Goal: Task Accomplishment & Management: Manage account settings

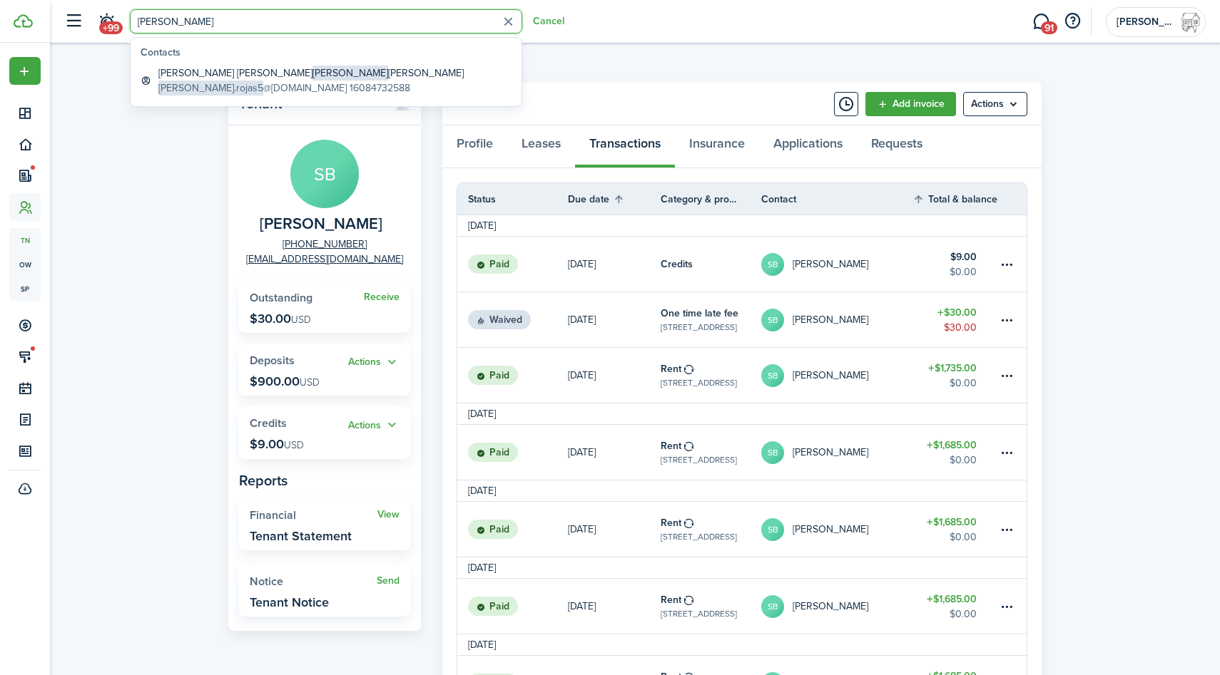
type input "[PERSON_NAME]"
click at [272, 61] on global-search-list-section "Contacts [PERSON_NAME] [PERSON_NAME].rojas5 @[DOMAIN_NAME] 16084732588" at bounding box center [326, 72] width 391 height 68
click at [272, 71] on global-search-item-title "[PERSON_NAME] [PERSON_NAME]" at bounding box center [310, 73] width 305 height 15
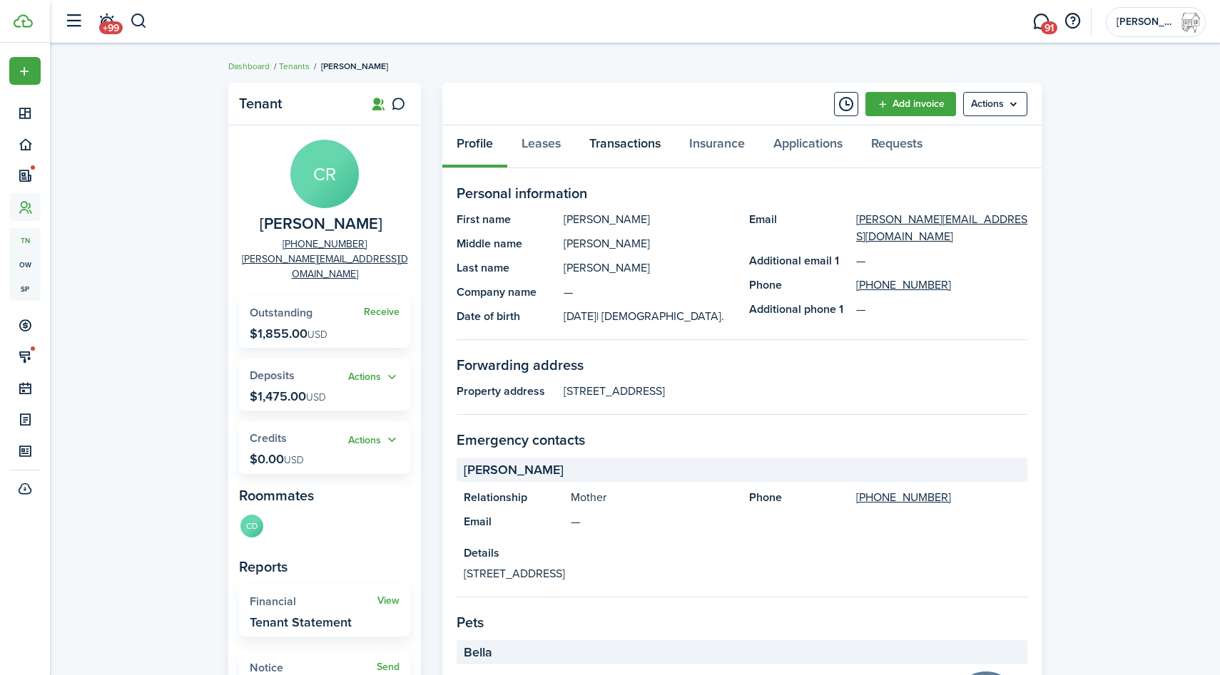
click at [618, 144] on link "Transactions" at bounding box center [625, 147] width 100 height 43
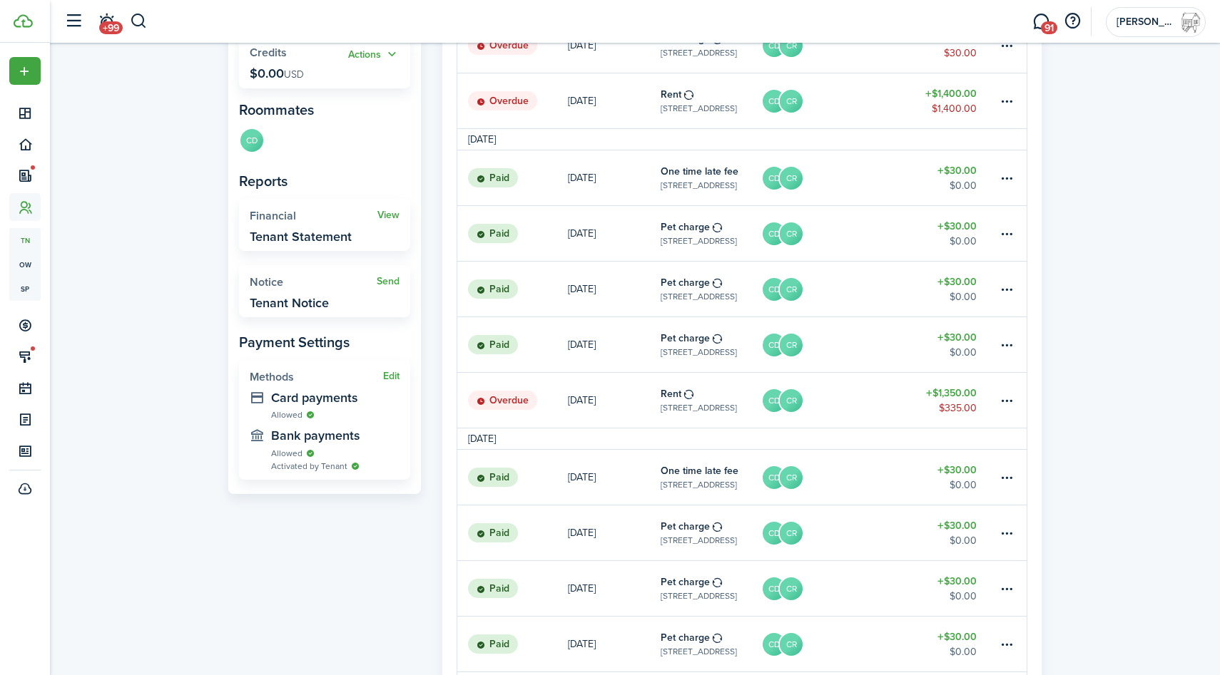
scroll to position [437, 0]
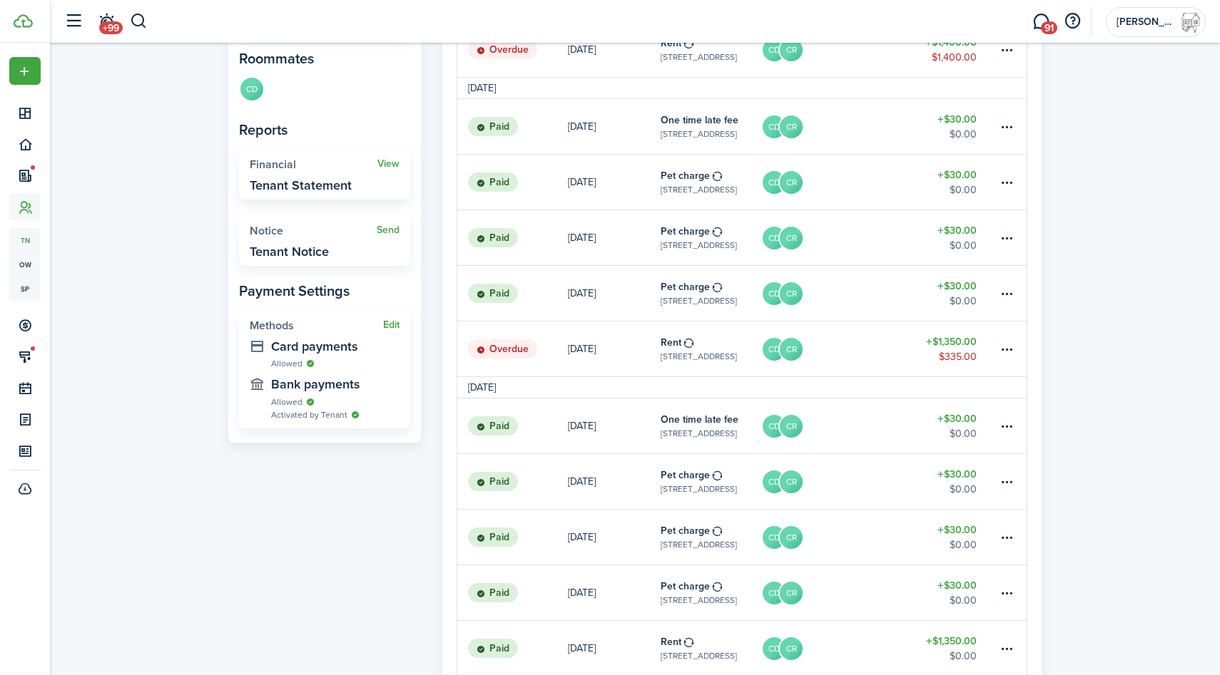
click at [964, 360] on table-amount-description "$335.00" at bounding box center [958, 357] width 38 height 15
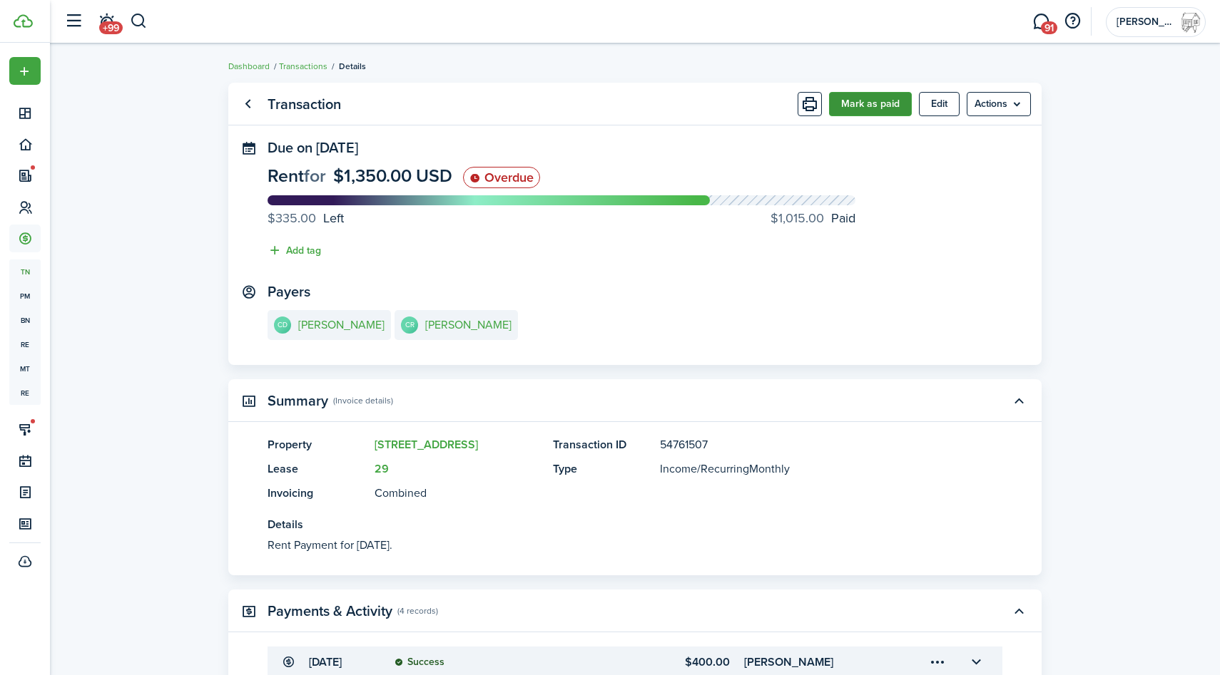
click at [879, 112] on button "Mark as paid" at bounding box center [870, 104] width 83 height 24
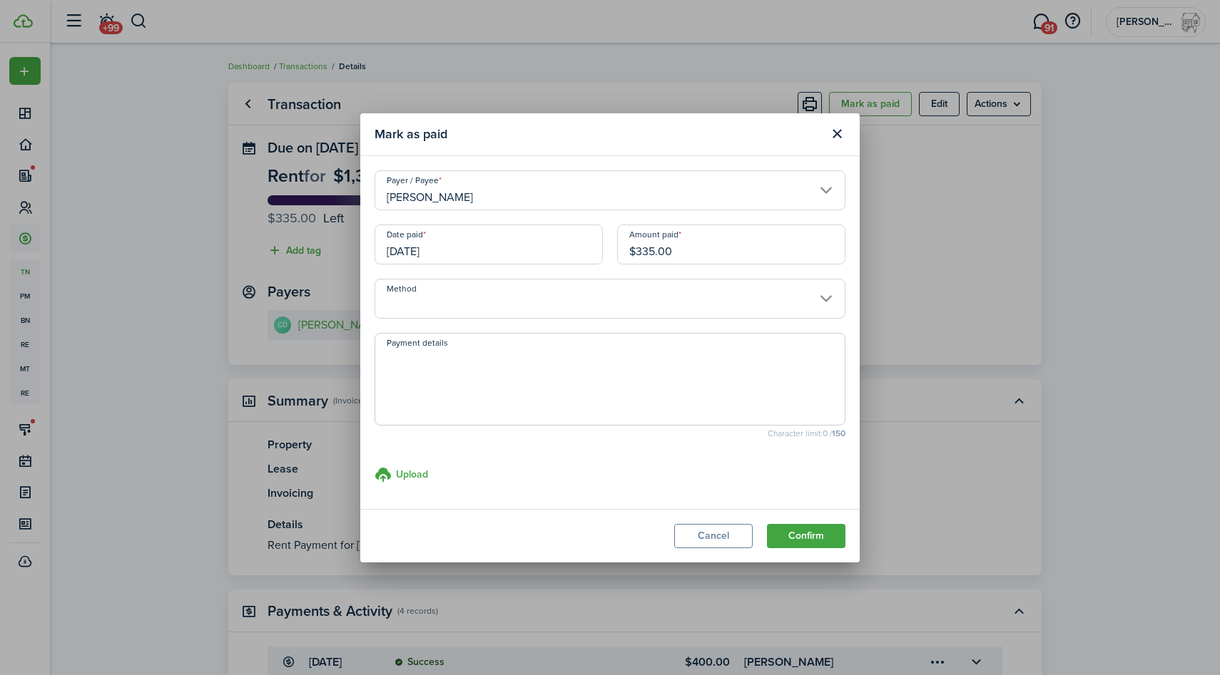
click at [506, 258] on input "[DATE]" at bounding box center [488, 245] width 228 height 40
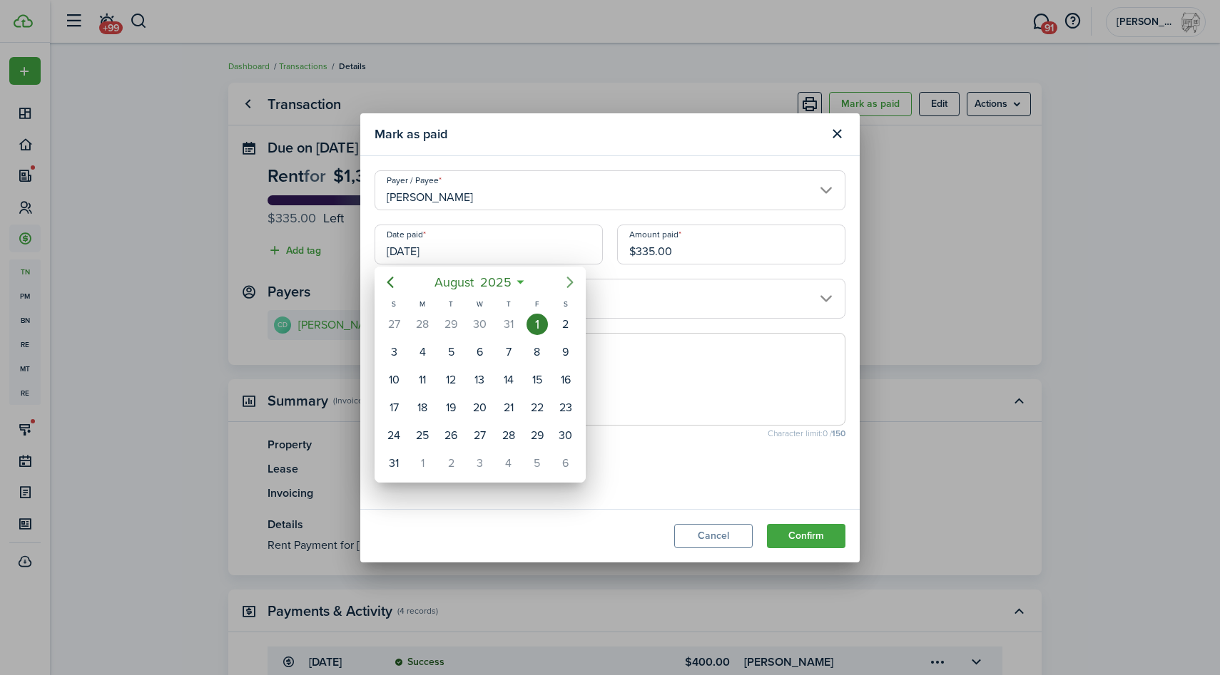
click at [566, 290] on icon "Next page" at bounding box center [569, 282] width 17 height 17
click at [541, 373] on div "19" at bounding box center [536, 379] width 21 height 21
type input "[DATE]"
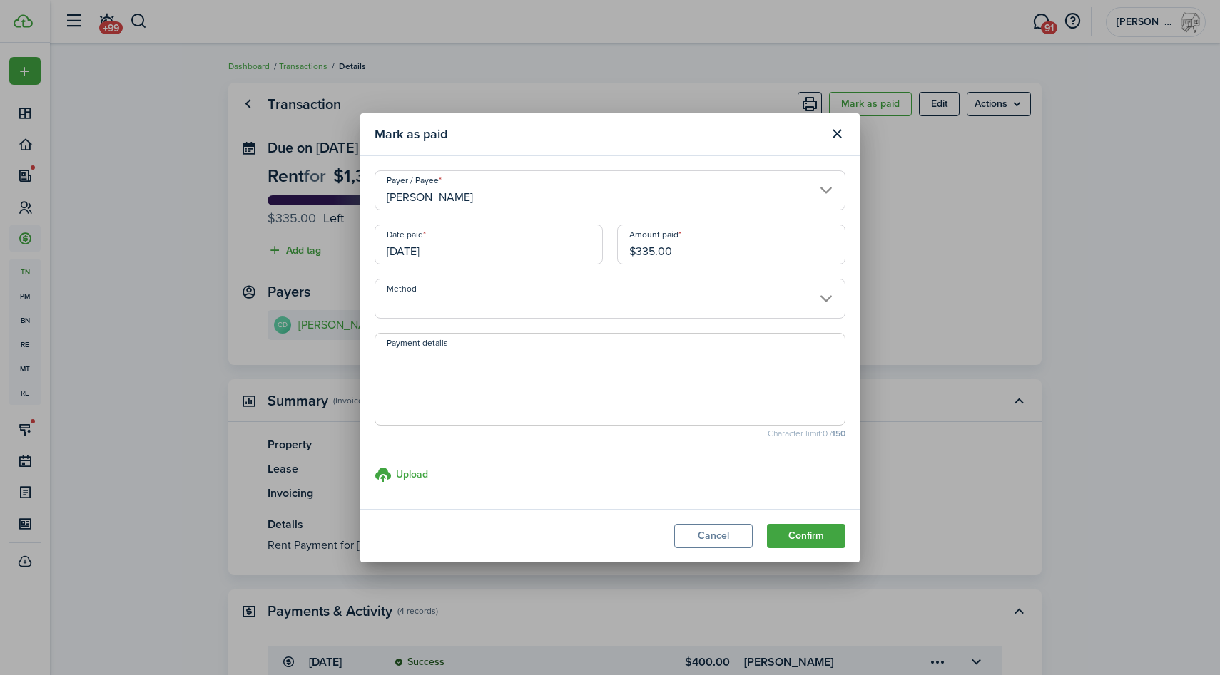
click at [710, 236] on input "$335.00" at bounding box center [731, 245] width 228 height 40
click at [718, 255] on input "$335.00" at bounding box center [731, 245] width 228 height 40
type input "$"
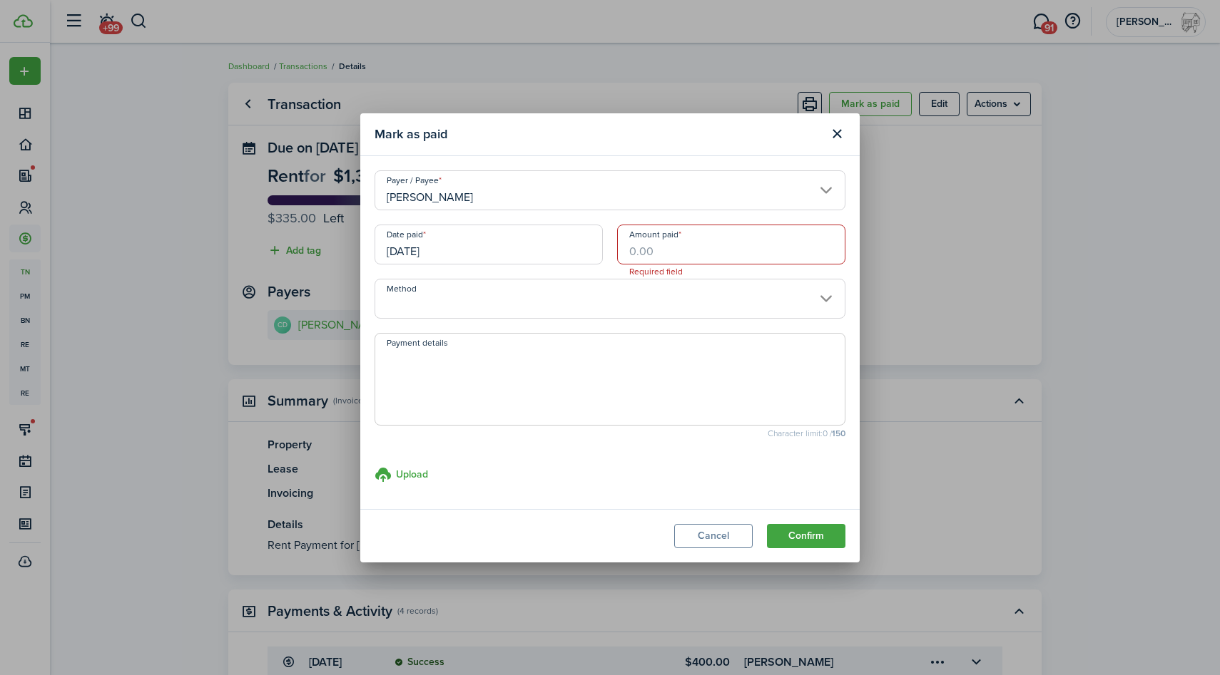
click at [690, 258] on input "Amount paid" at bounding box center [731, 245] width 228 height 40
click at [623, 289] on input "Method" at bounding box center [609, 299] width 471 height 40
type input "$335.00"
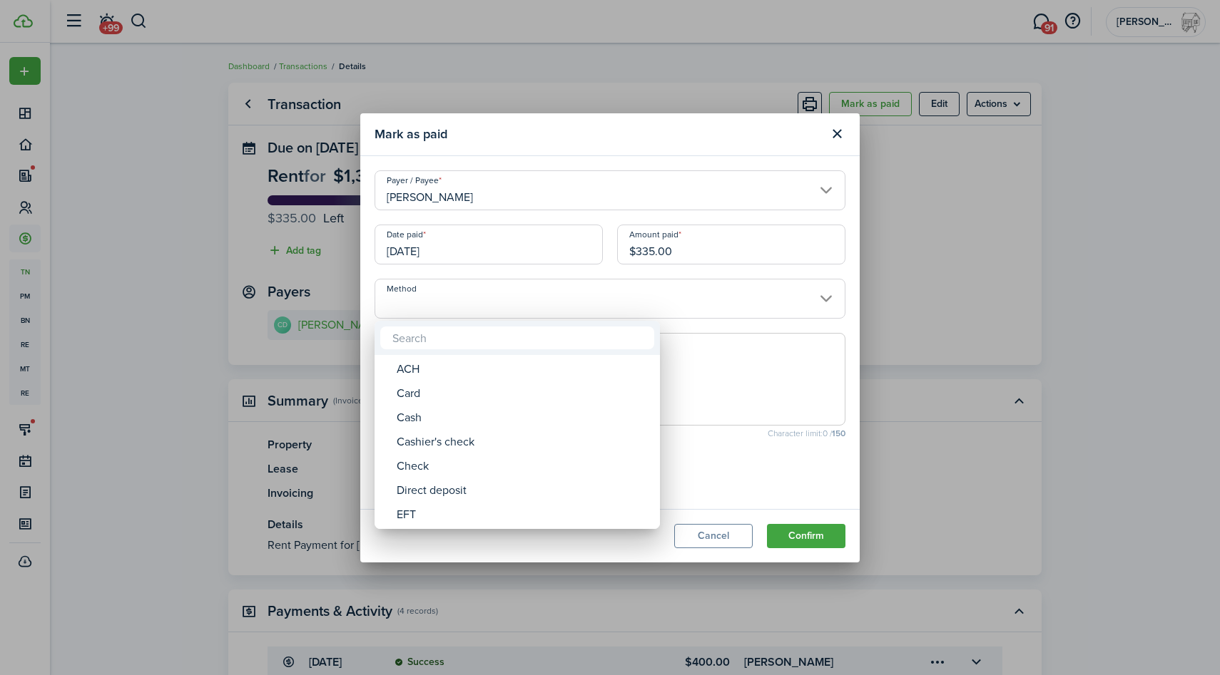
click at [623, 289] on div at bounding box center [610, 338] width 1448 height 904
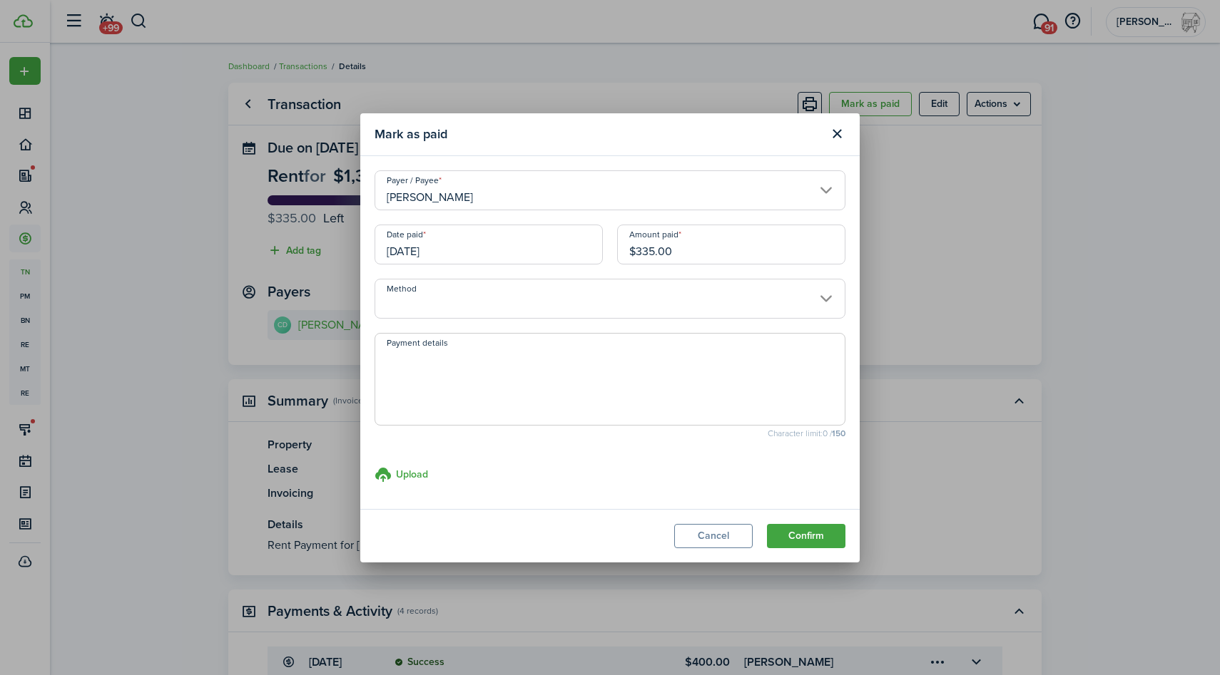
click at [623, 289] on input "Method" at bounding box center [609, 299] width 471 height 40
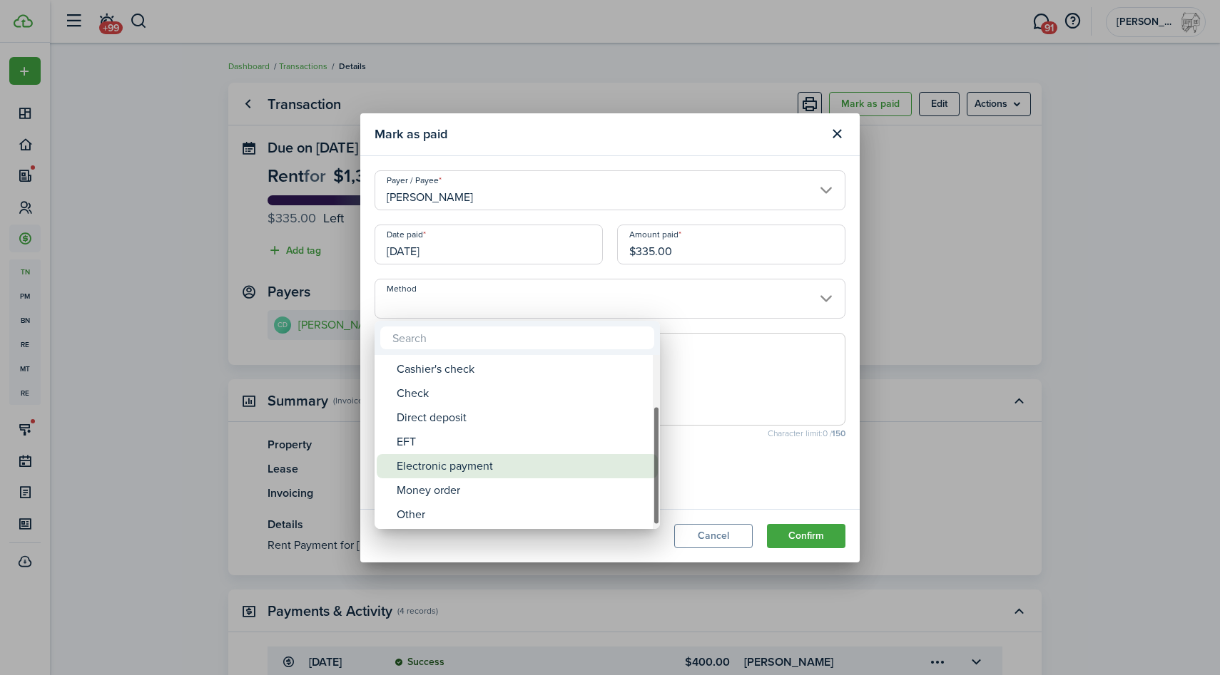
click at [475, 467] on div "Electronic payment" at bounding box center [523, 466] width 253 height 24
type input "Electronic payment"
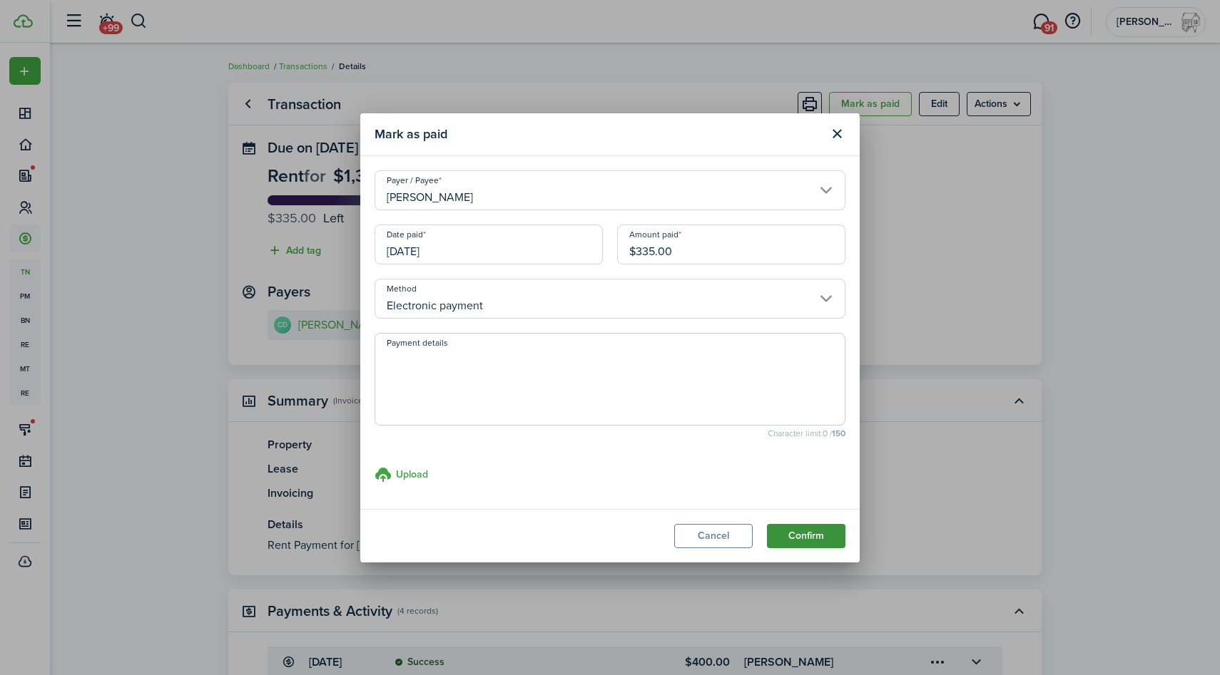
click at [803, 531] on button "Confirm" at bounding box center [806, 536] width 78 height 24
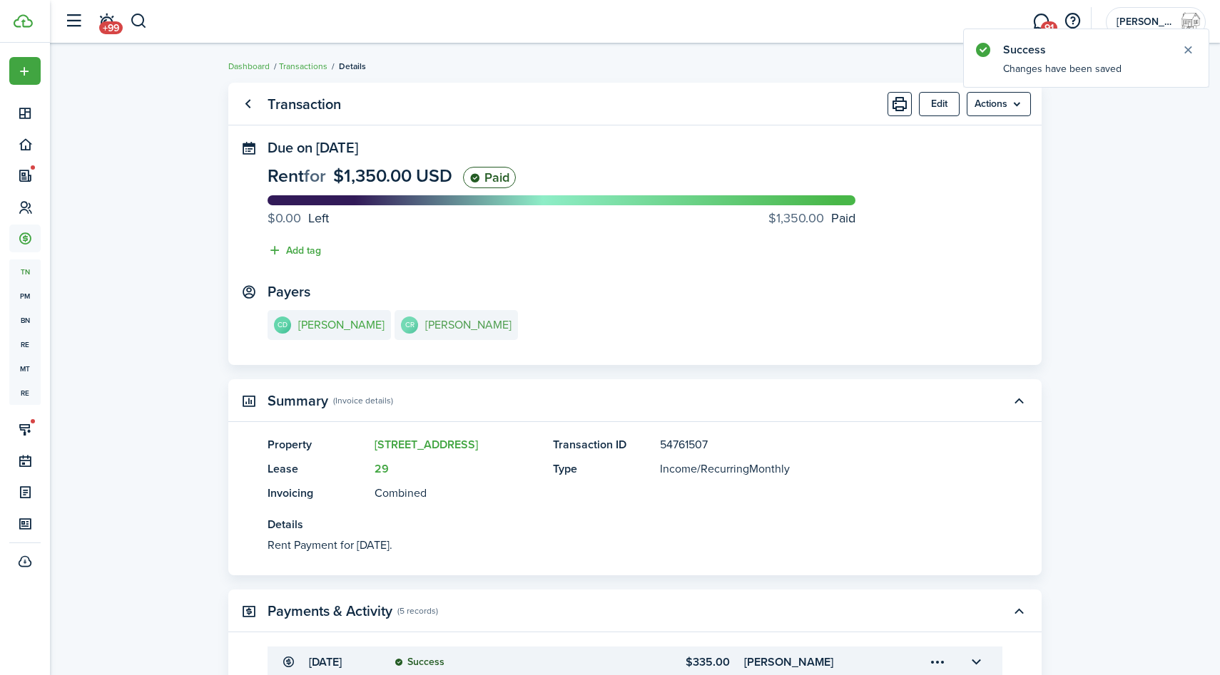
click at [459, 319] on e-details-info-title "[PERSON_NAME]" at bounding box center [468, 325] width 86 height 13
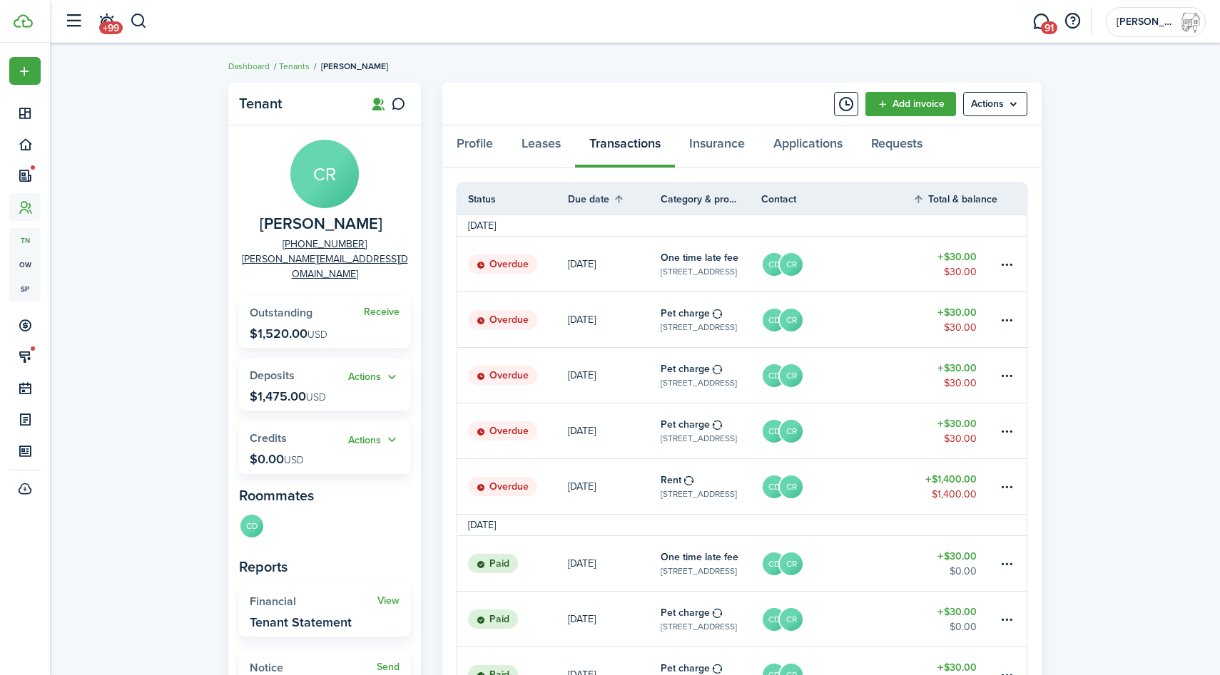
click at [952, 491] on table-amount-description "$1,400.00" at bounding box center [954, 494] width 45 height 15
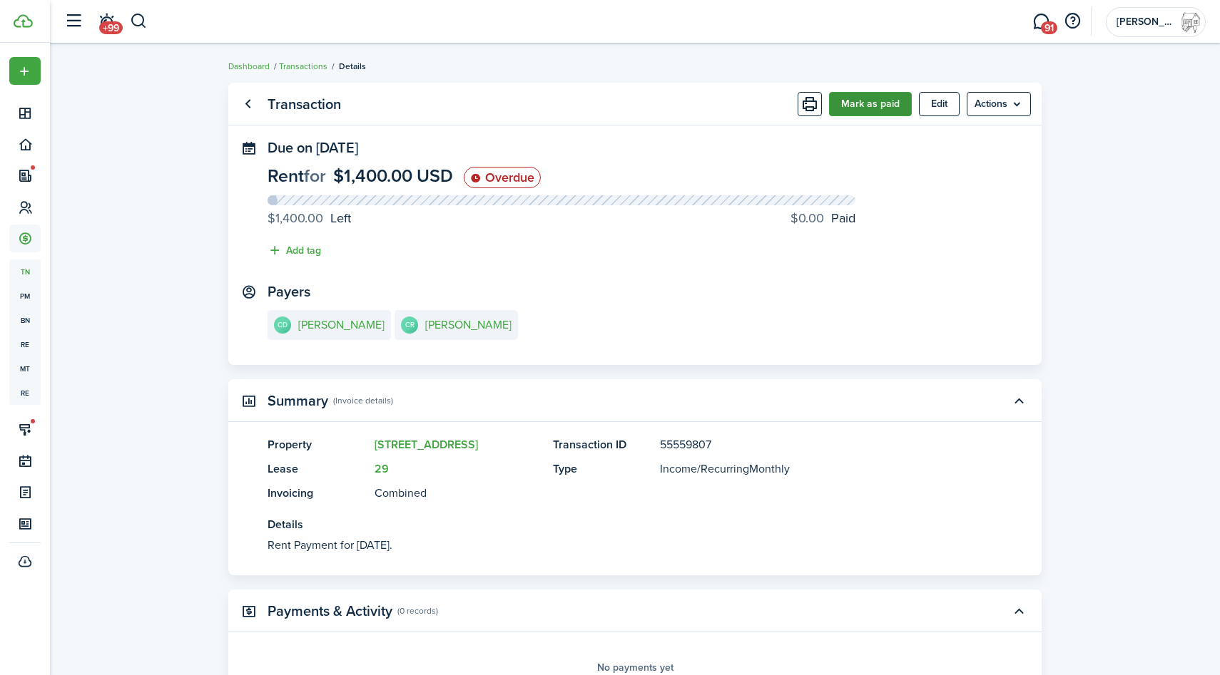
click at [885, 105] on button "Mark as paid" at bounding box center [870, 104] width 83 height 24
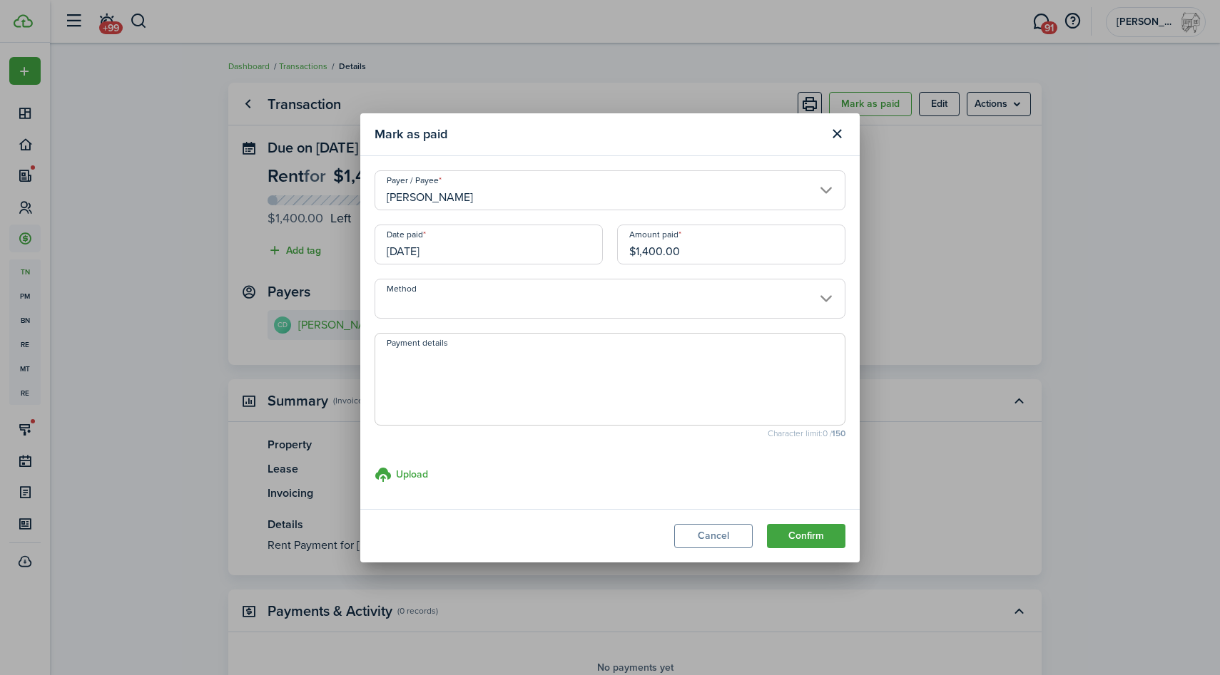
click at [708, 248] on input "$1,400.00" at bounding box center [731, 245] width 228 height 40
click at [490, 243] on input "[DATE]" at bounding box center [488, 245] width 228 height 40
type input "$65.00"
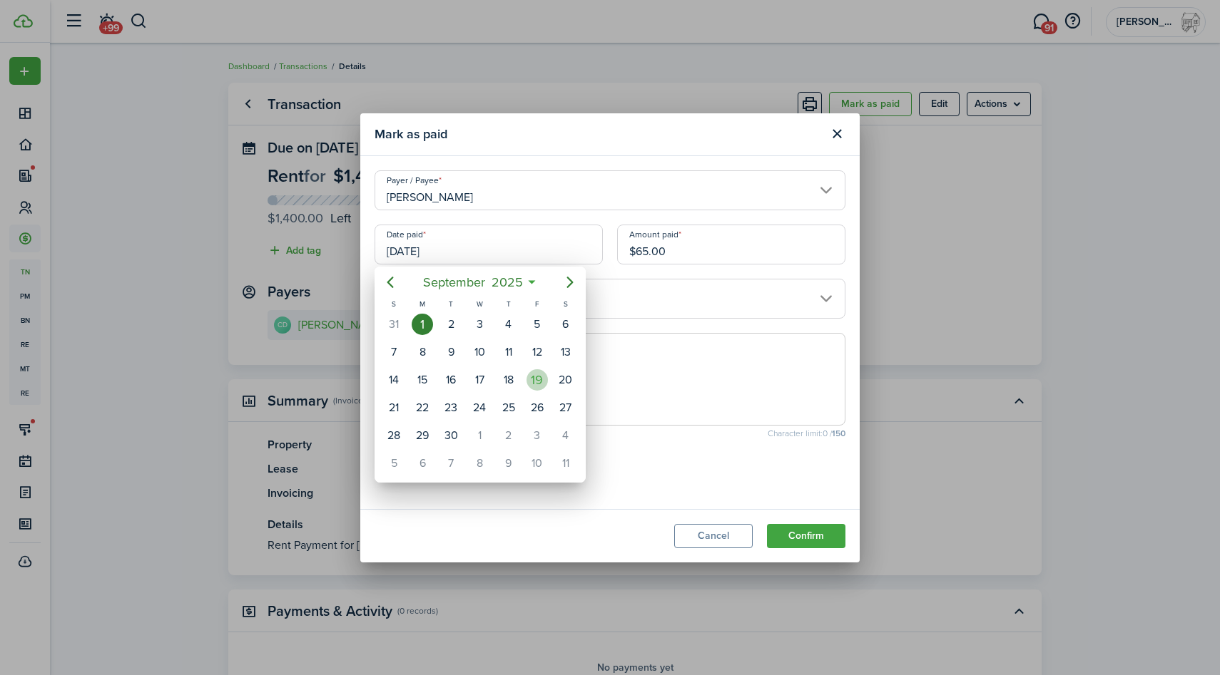
click at [539, 384] on div "19" at bounding box center [536, 379] width 21 height 21
type input "[DATE]"
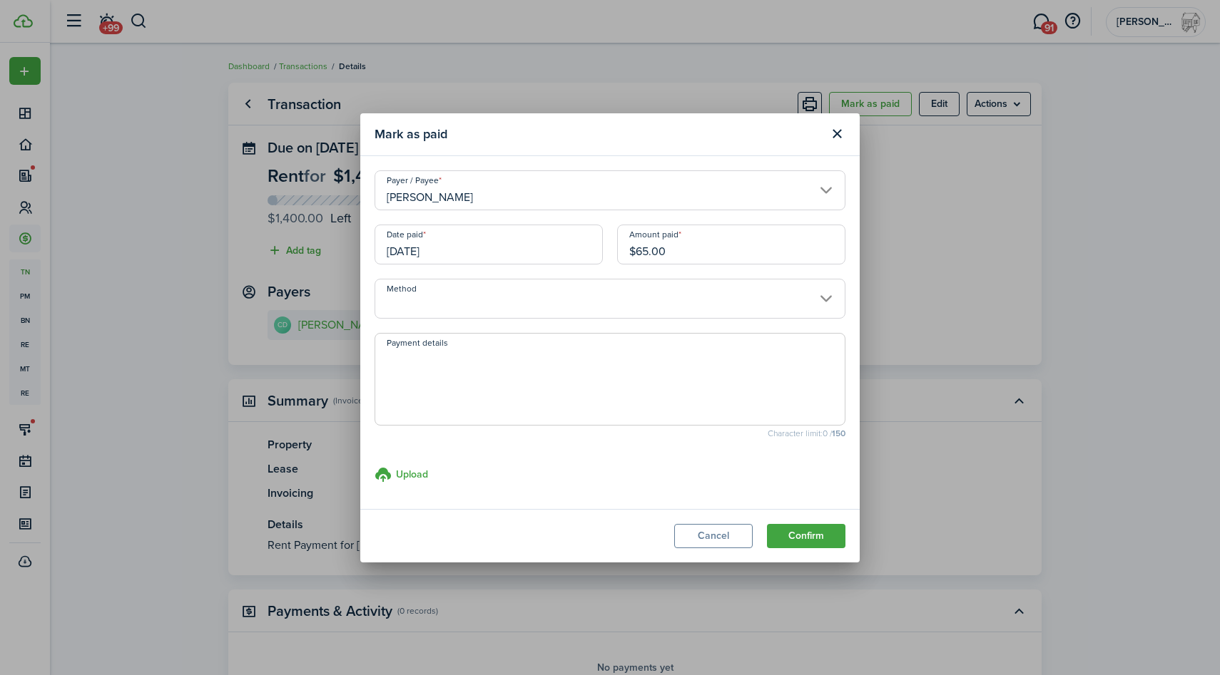
click at [594, 290] on input "Method" at bounding box center [609, 299] width 471 height 40
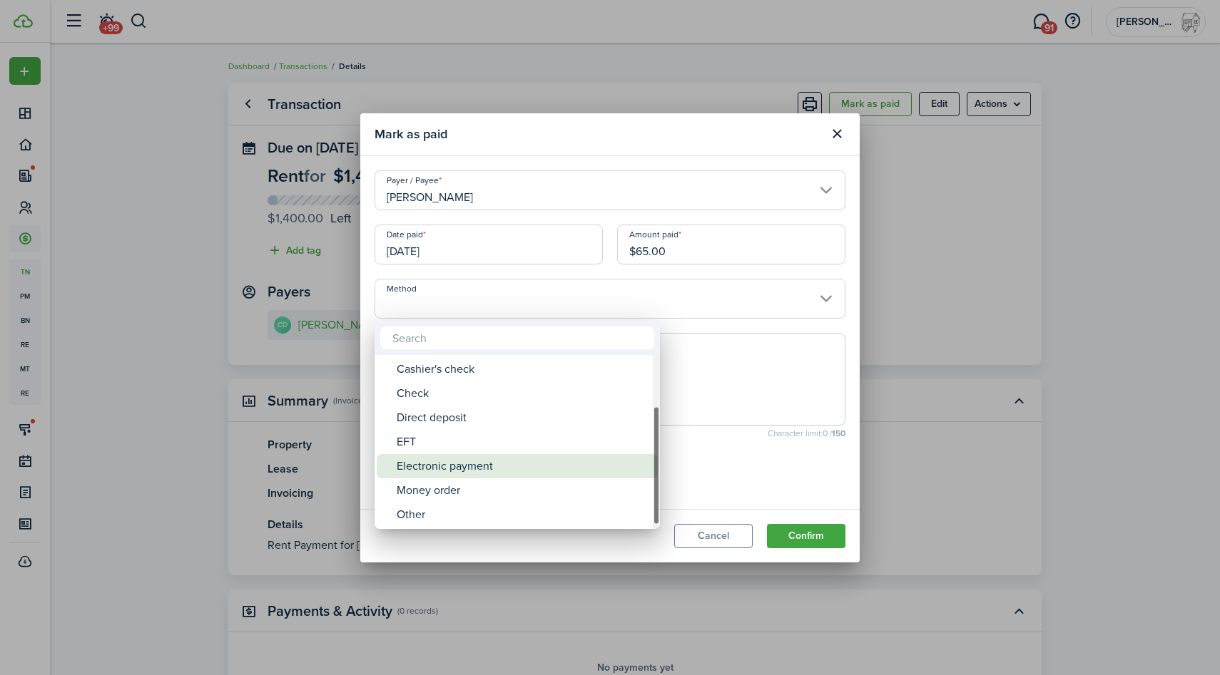
click at [512, 467] on div "Electronic payment" at bounding box center [523, 466] width 253 height 24
type input "Electronic payment"
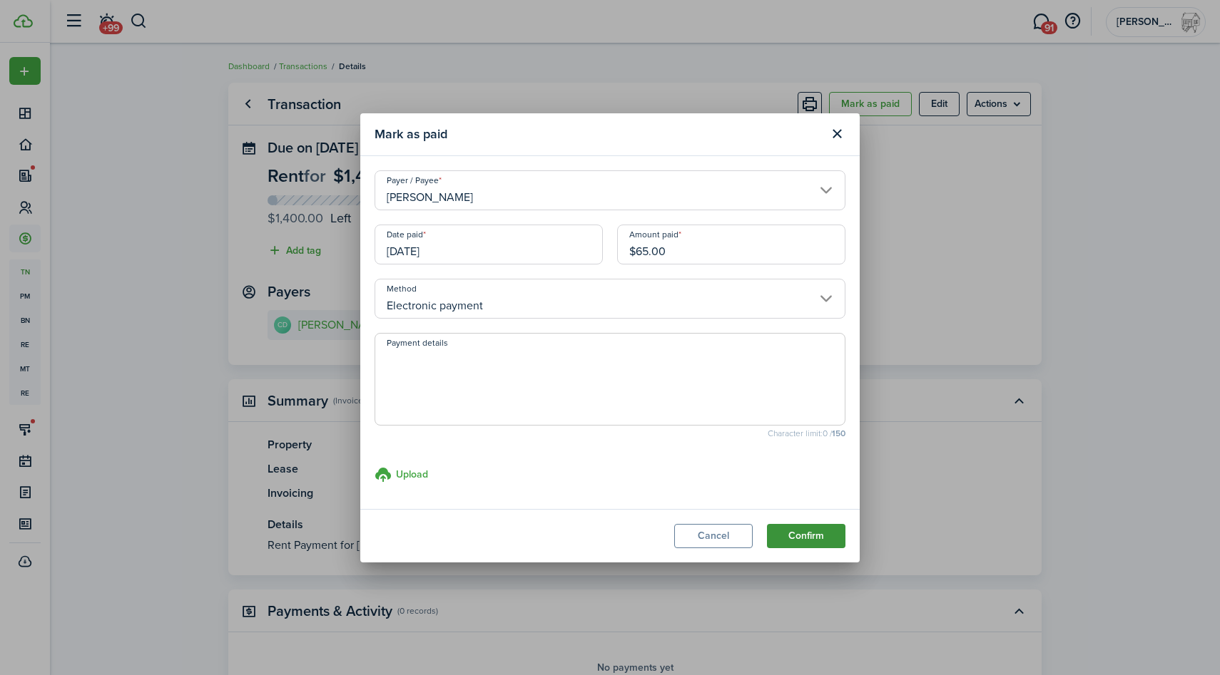
click at [806, 534] on button "Confirm" at bounding box center [806, 536] width 78 height 24
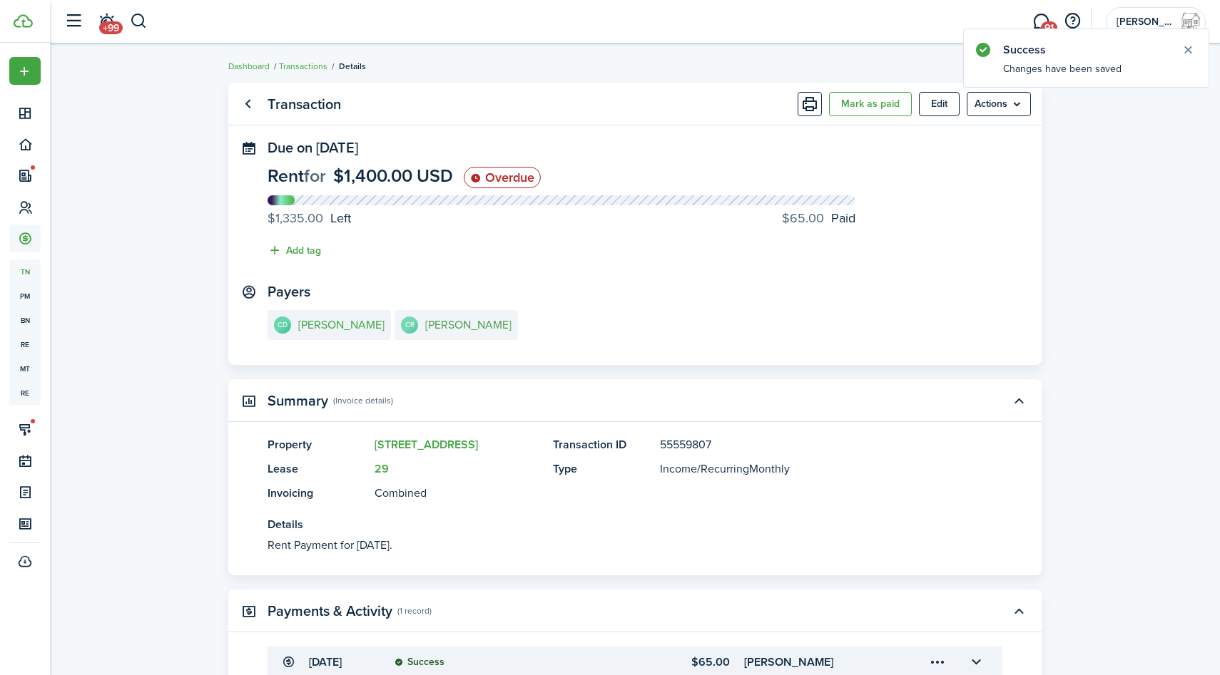
click at [464, 320] on e-details-info-title "[PERSON_NAME]" at bounding box center [468, 325] width 86 height 13
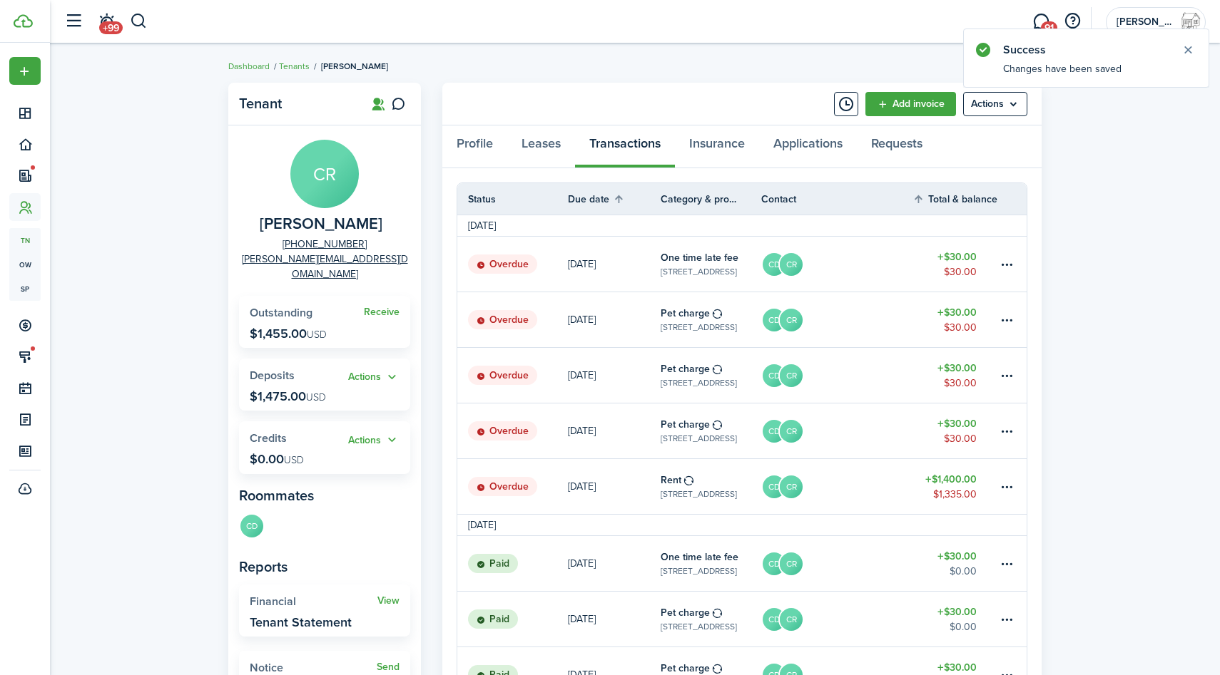
drag, startPoint x: 307, startPoint y: 320, endPoint x: 255, endPoint y: 322, distance: 51.4
click at [255, 327] on p "$1,455.00 USD" at bounding box center [288, 334] width 77 height 14
copy p "1,455.00"
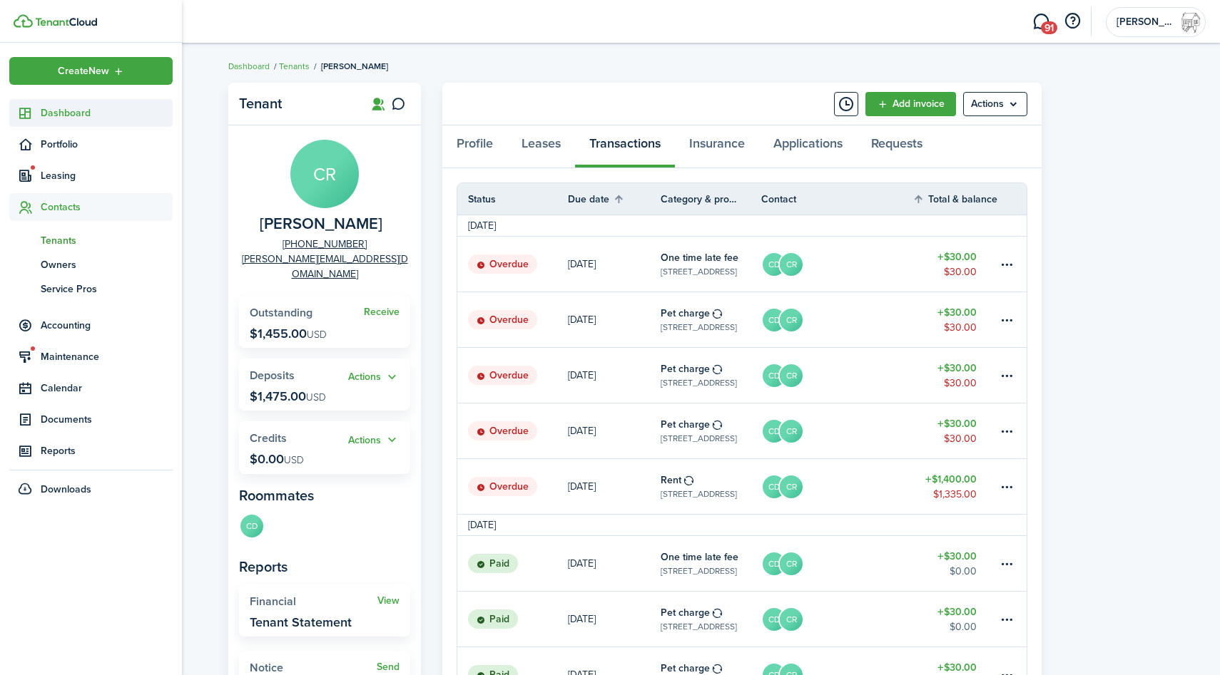
click at [66, 117] on span "Dashboard" at bounding box center [107, 113] width 132 height 15
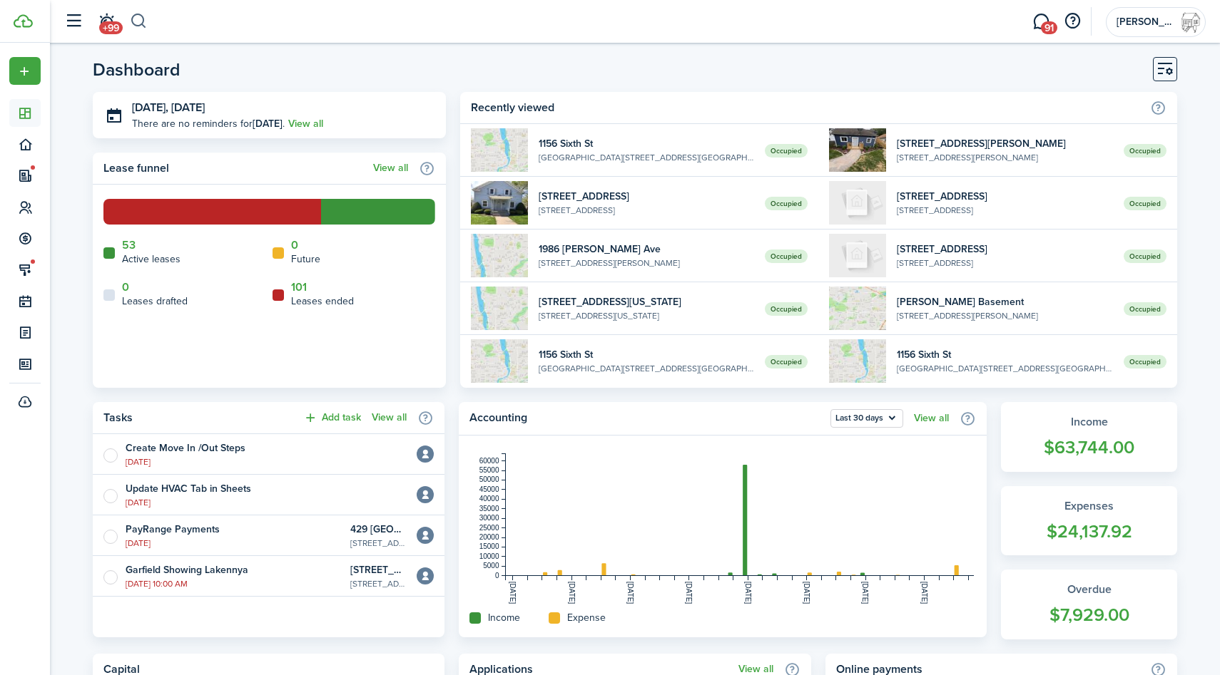
click at [143, 19] on button "button" at bounding box center [139, 21] width 18 height 24
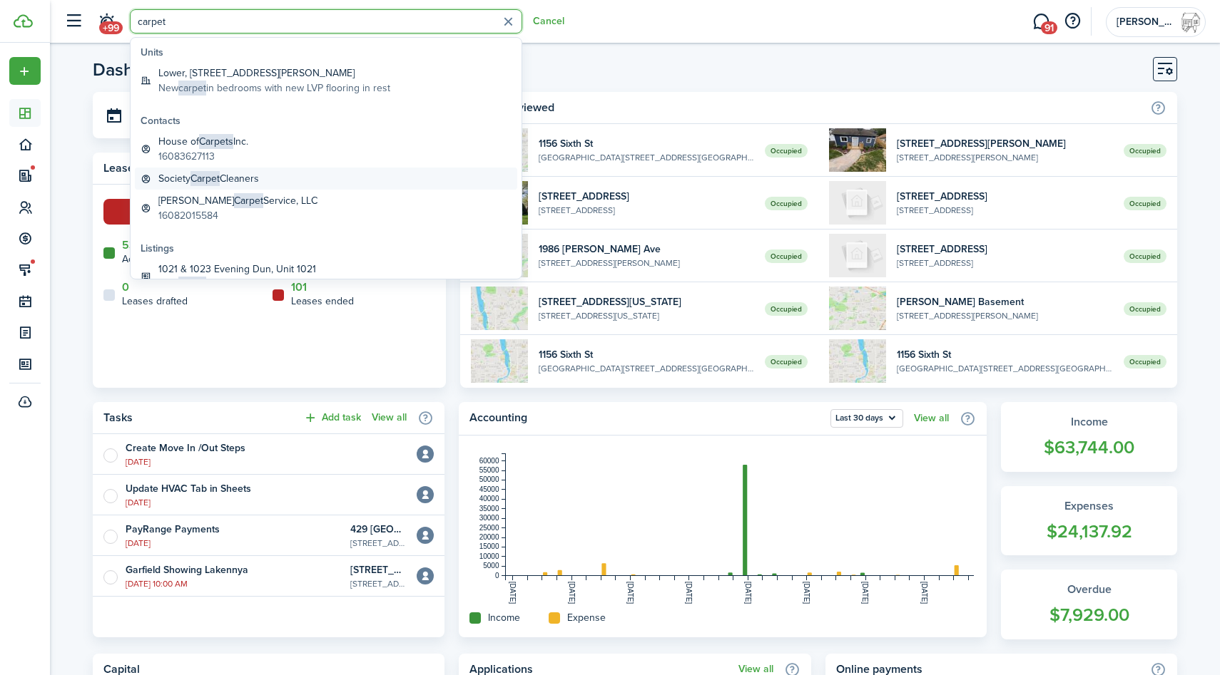
type input "carpet"
click at [218, 183] on span "Carpet" at bounding box center [204, 178] width 29 height 15
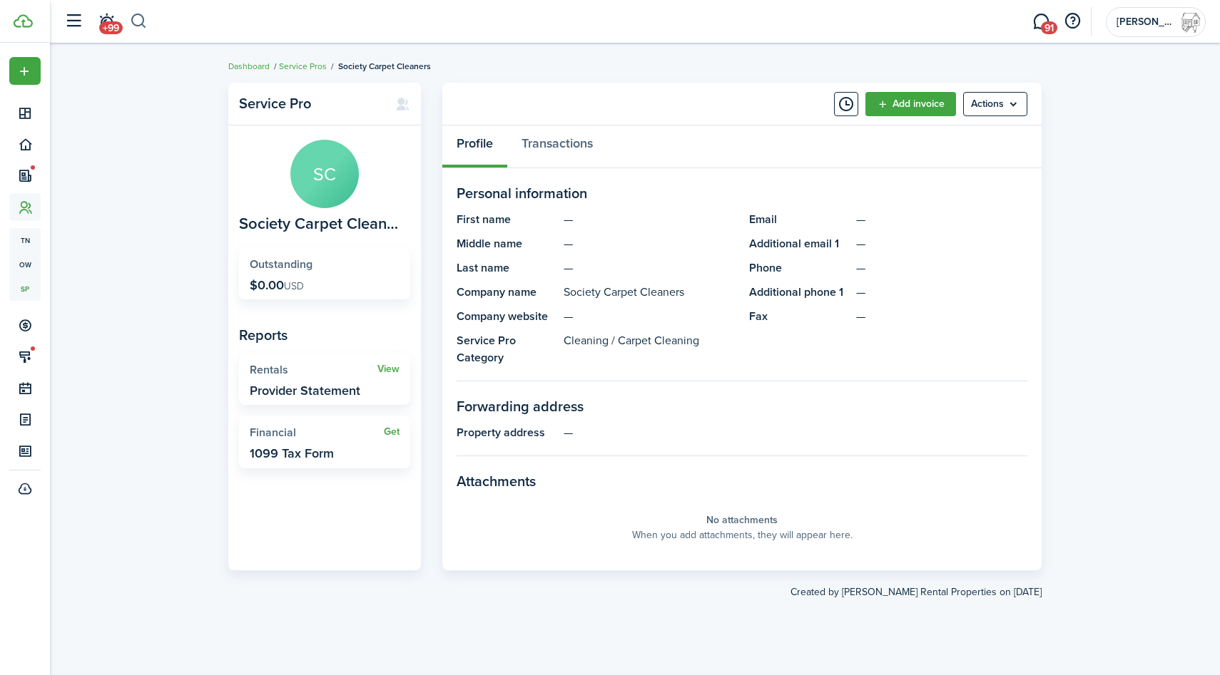
click at [137, 17] on button "button" at bounding box center [139, 21] width 18 height 24
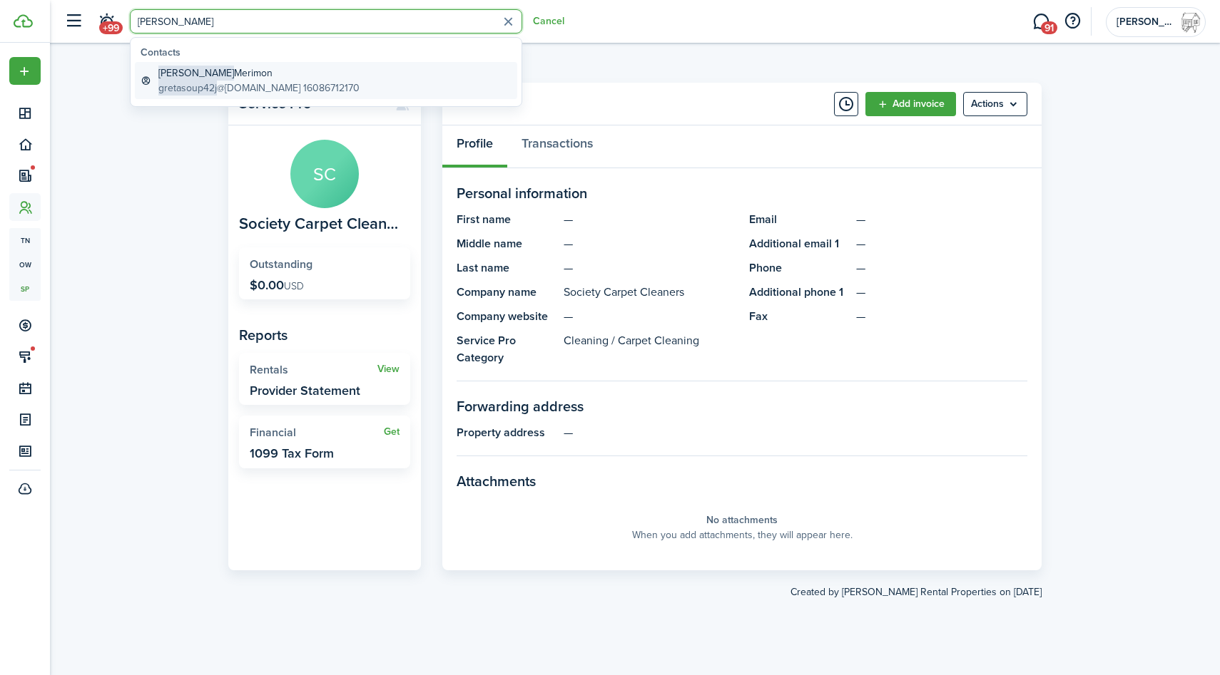
type input "[PERSON_NAME]"
click at [205, 72] on global-search-item-title "[PERSON_NAME]" at bounding box center [258, 73] width 201 height 15
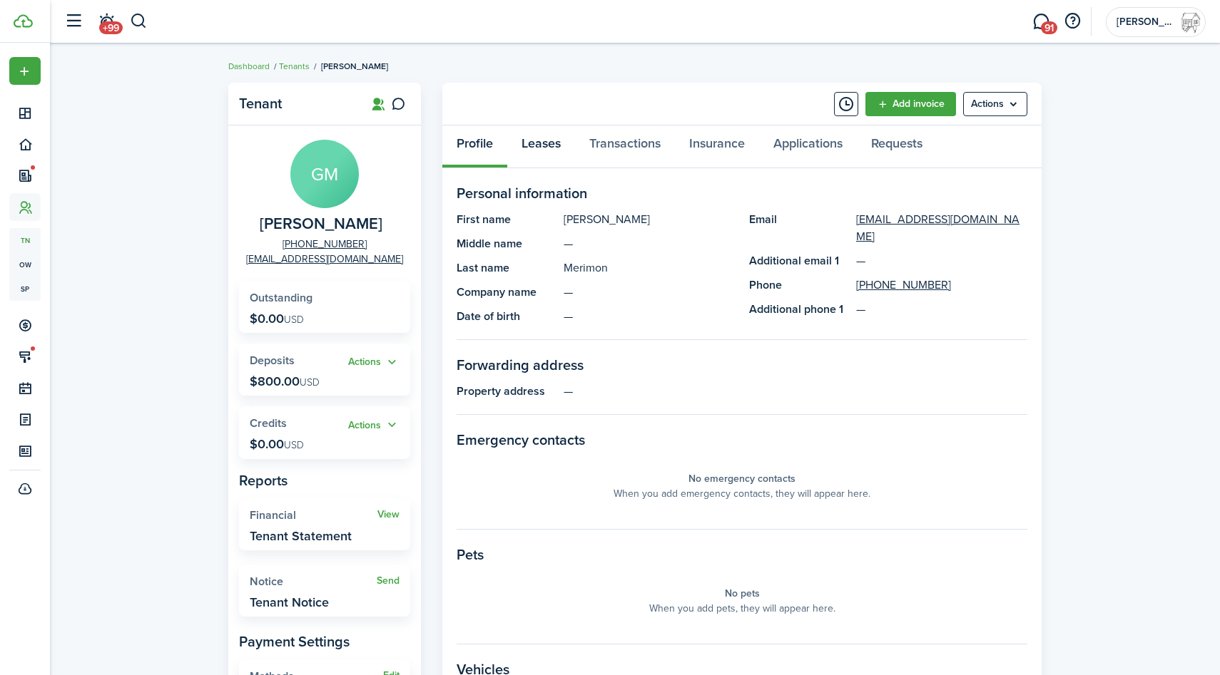
click at [550, 133] on link "Leases" at bounding box center [541, 147] width 68 height 43
